Goal: Transaction & Acquisition: Subscribe to service/newsletter

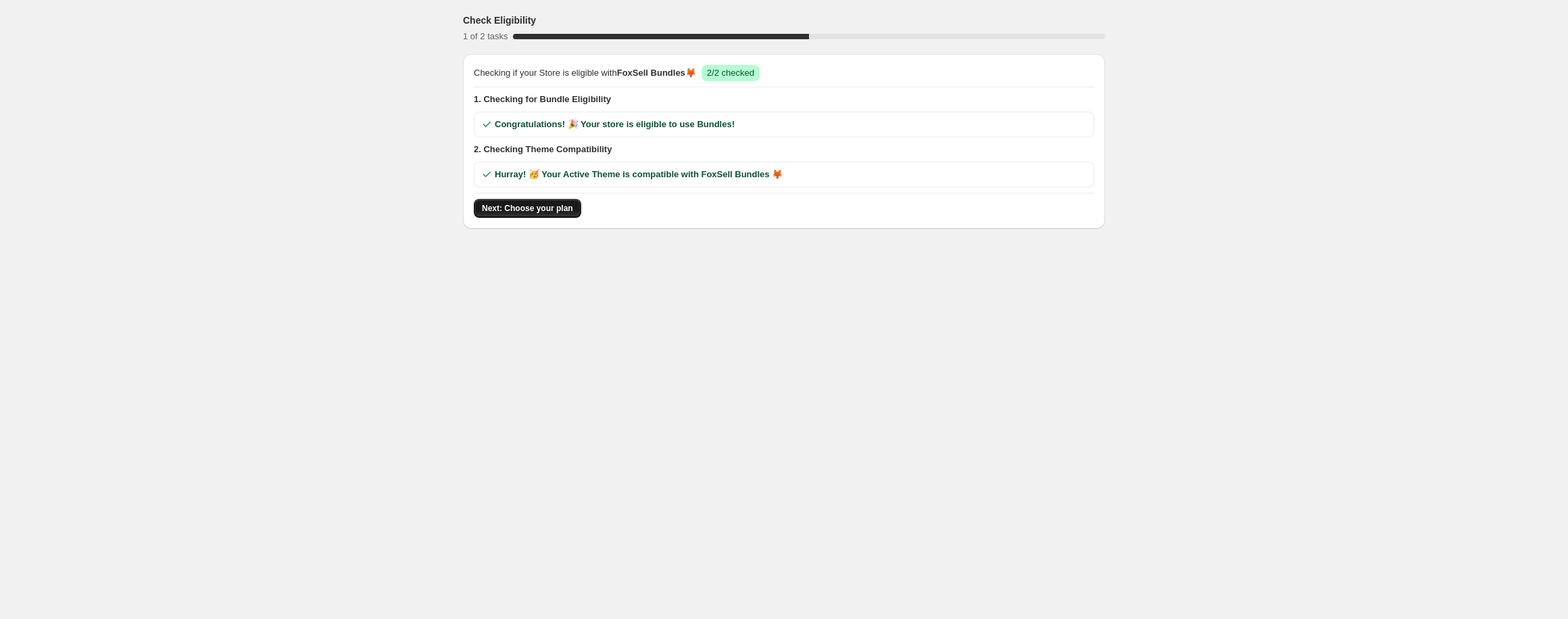
click at [536, 204] on span "Next: Choose your plan" at bounding box center [528, 209] width 91 height 11
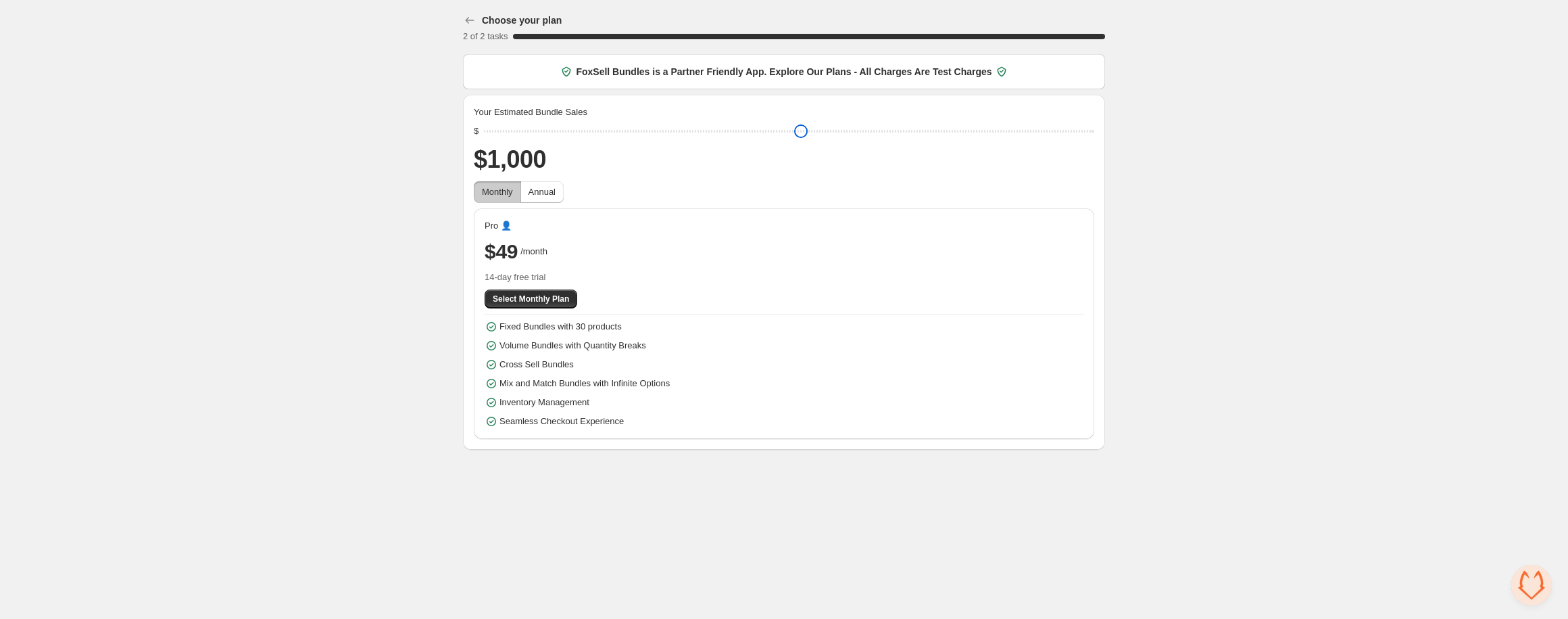
drag, startPoint x: 583, startPoint y: 133, endPoint x: 491, endPoint y: 140, distance: 92.3
type input "****"
click at [491, 140] on input "range" at bounding box center [788, 131] width 610 height 19
click at [541, 193] on span "Annual" at bounding box center [542, 192] width 27 height 10
click at [1538, 586] on span "Open chat" at bounding box center [1532, 585] width 40 height 40
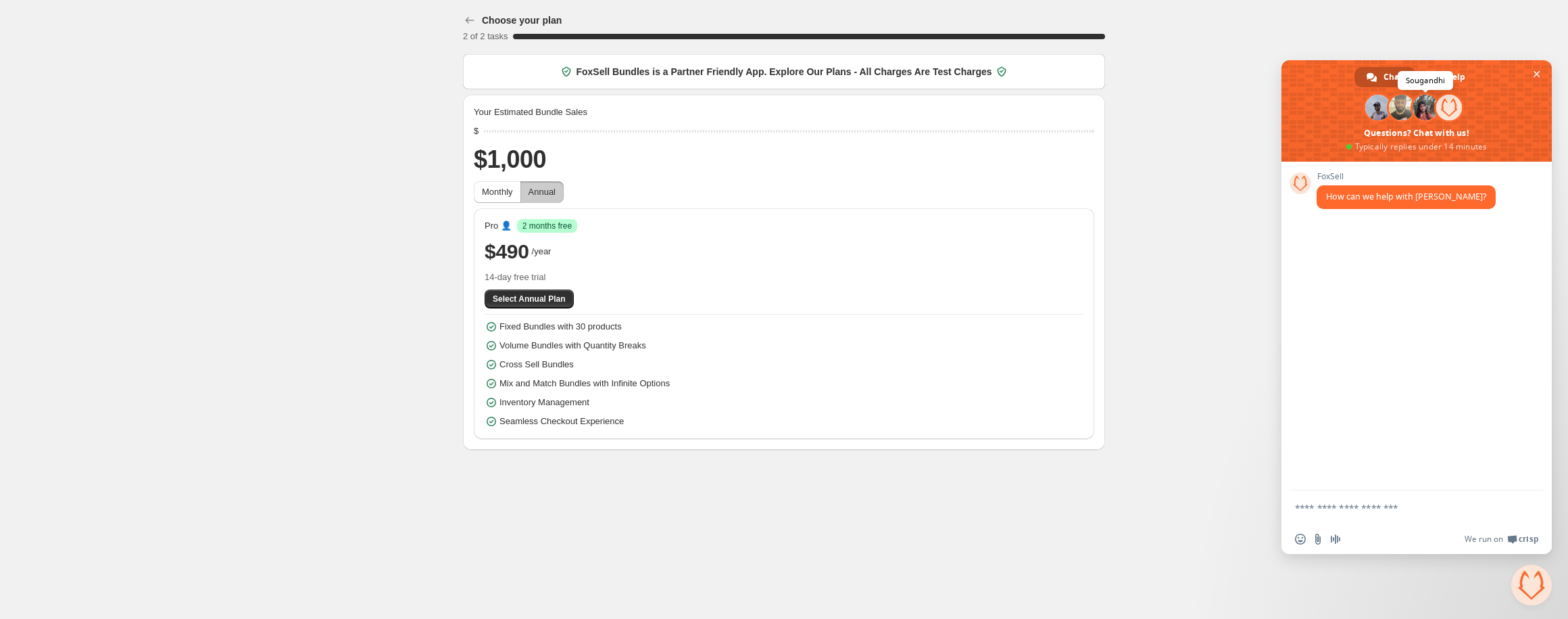
click at [1429, 112] on span at bounding box center [1425, 107] width 26 height 26
click at [1522, 540] on span "Crisp" at bounding box center [1528, 539] width 19 height 11
click at [547, 302] on span "Select Annual Plan" at bounding box center [529, 299] width 73 height 11
